Goal: Navigation & Orientation: Find specific page/section

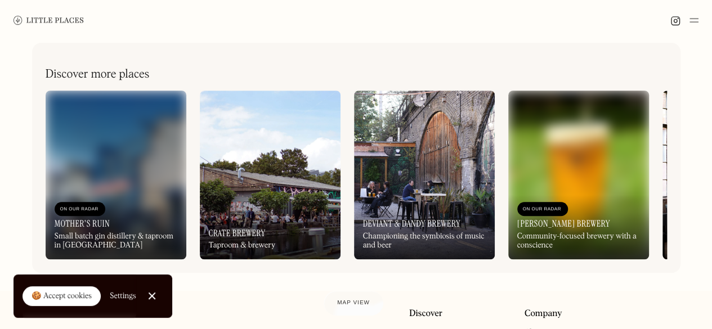
scroll to position [450, 0]
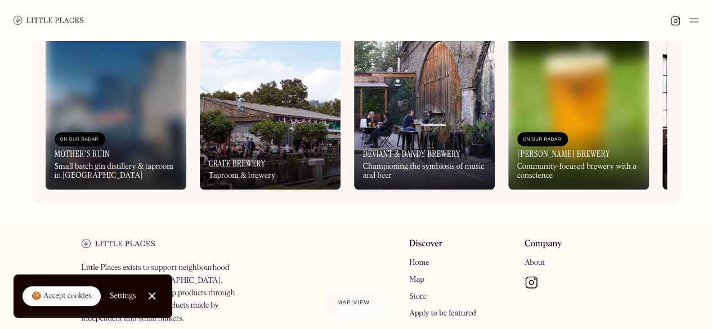
click at [261, 136] on div "On Our Radar Crate Brewery Taproom & brewery" at bounding box center [270, 159] width 141 height 62
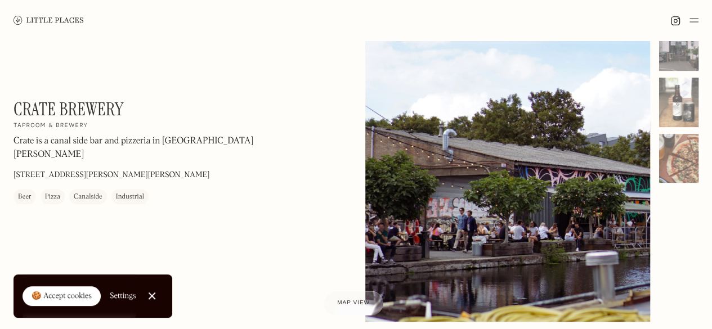
scroll to position [225, 0]
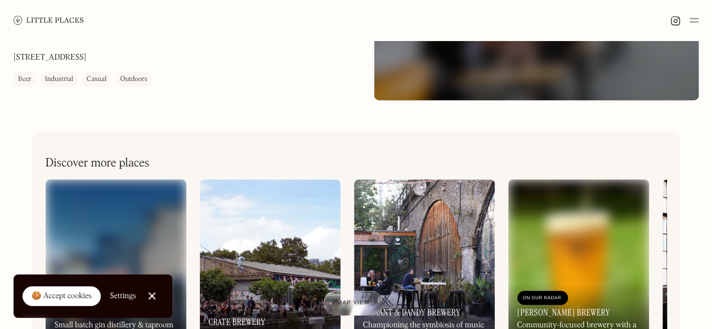
scroll to position [113, 0]
